Goal: Information Seeking & Learning: Understand process/instructions

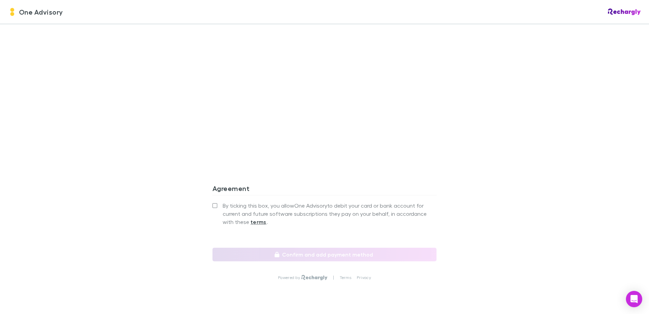
scroll to position [572, 0]
